Goal: Information Seeking & Learning: Learn about a topic

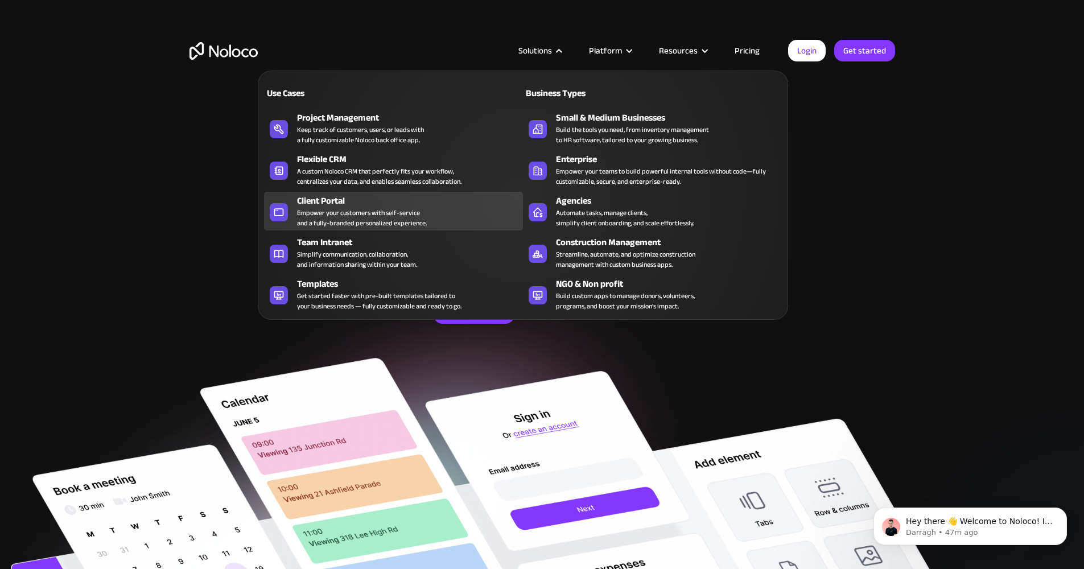
click at [315, 216] on div "Empower your customers with self-service and a fully-branded personalized exper…" at bounding box center [362, 218] width 130 height 20
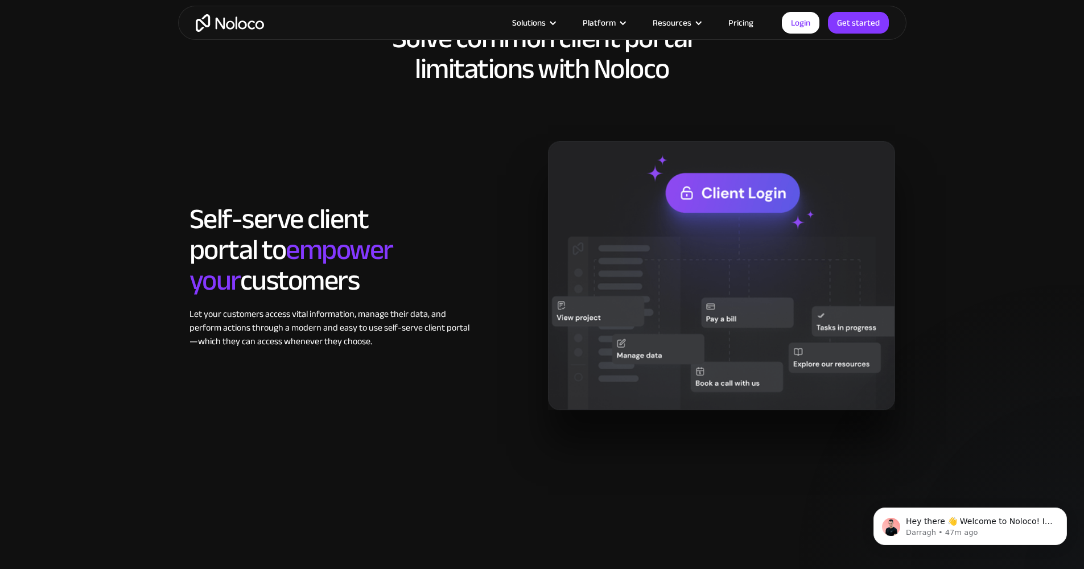
scroll to position [1831, 0]
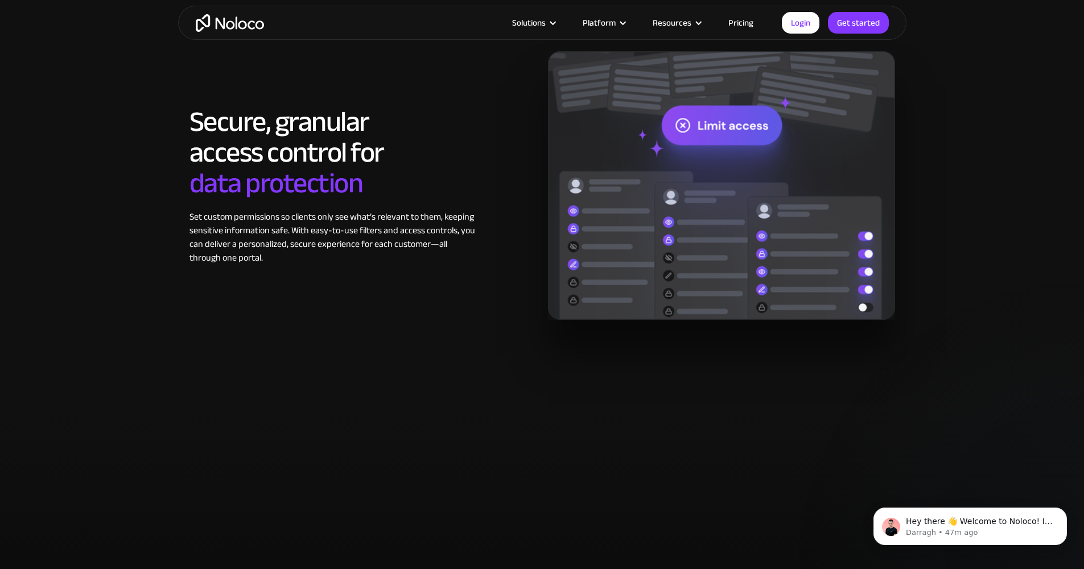
click at [743, 24] on link "Pricing" at bounding box center [740, 22] width 53 height 15
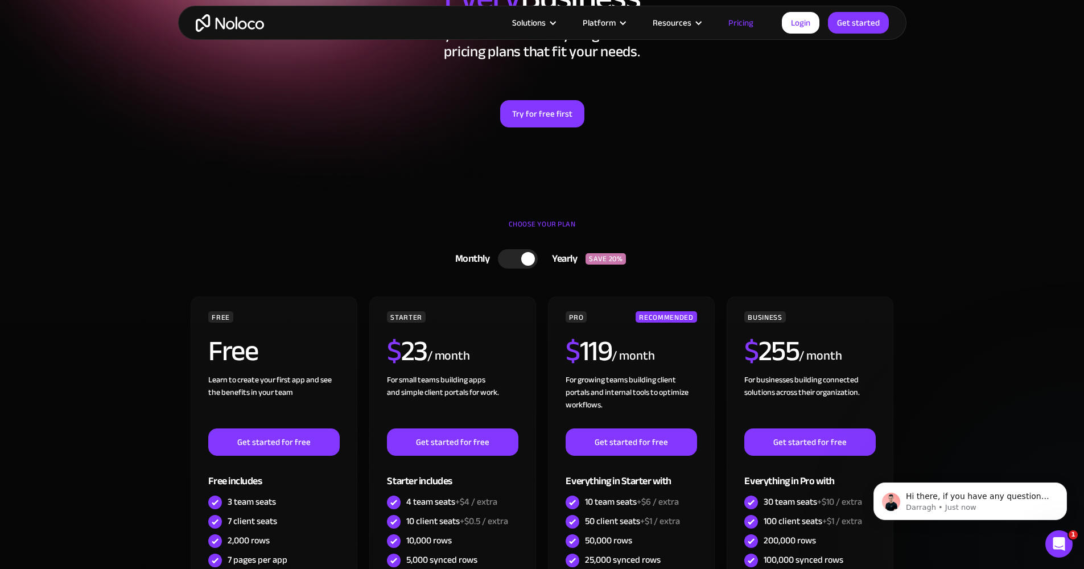
scroll to position [24, 0]
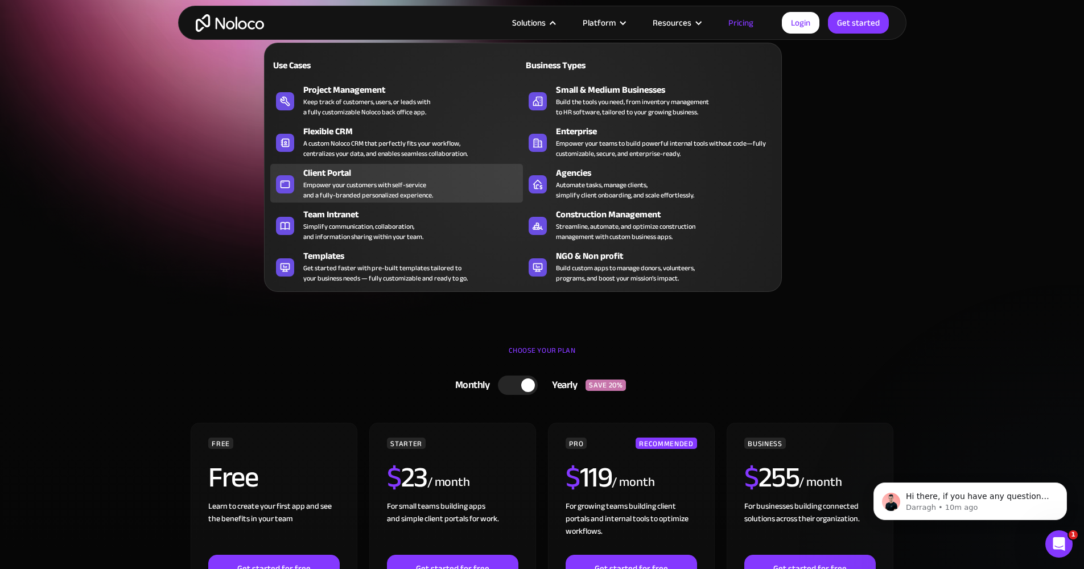
click at [380, 178] on div "Client Portal" at bounding box center [415, 173] width 225 height 14
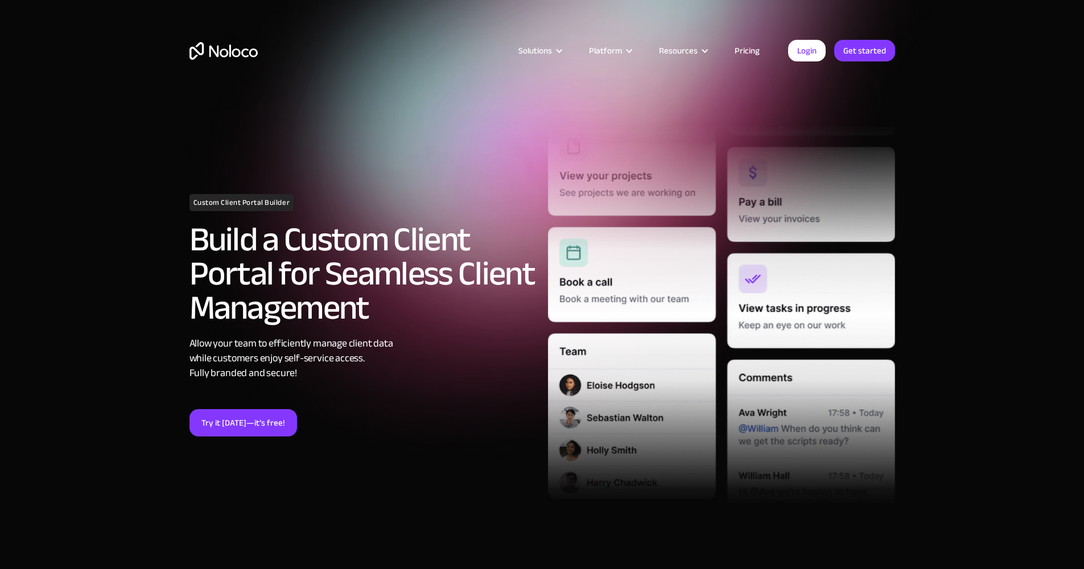
click at [748, 52] on link "Pricing" at bounding box center [746, 50] width 53 height 15
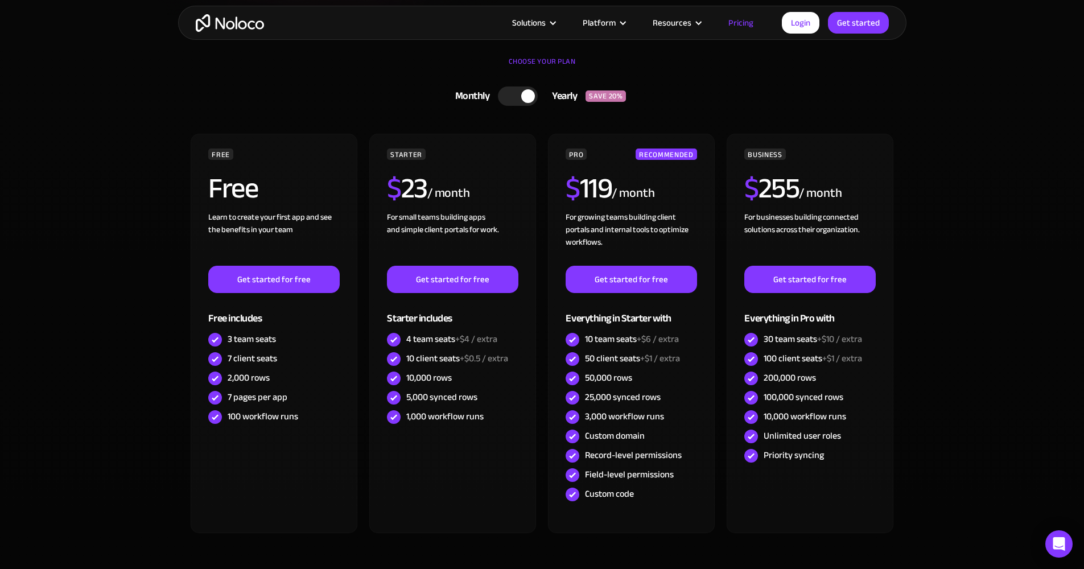
scroll to position [378, 0]
